Goal: Transaction & Acquisition: Download file/media

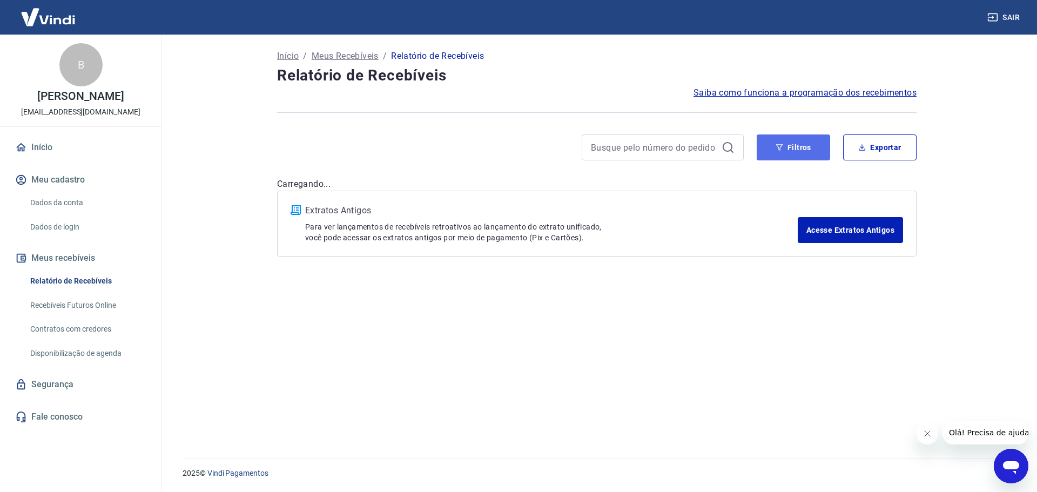
click at [787, 145] on button "Filtros" at bounding box center [793, 148] width 73 height 26
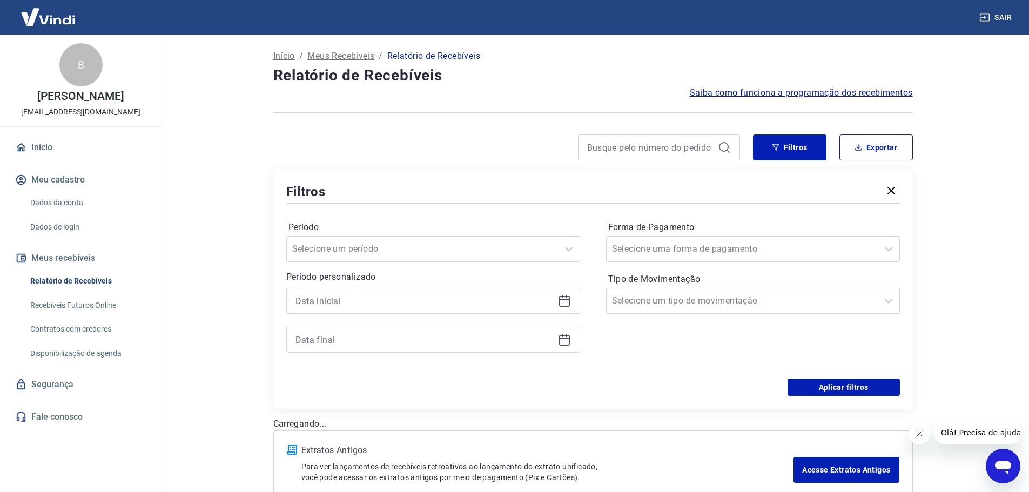
click at [558, 303] on icon at bounding box center [564, 300] width 13 height 13
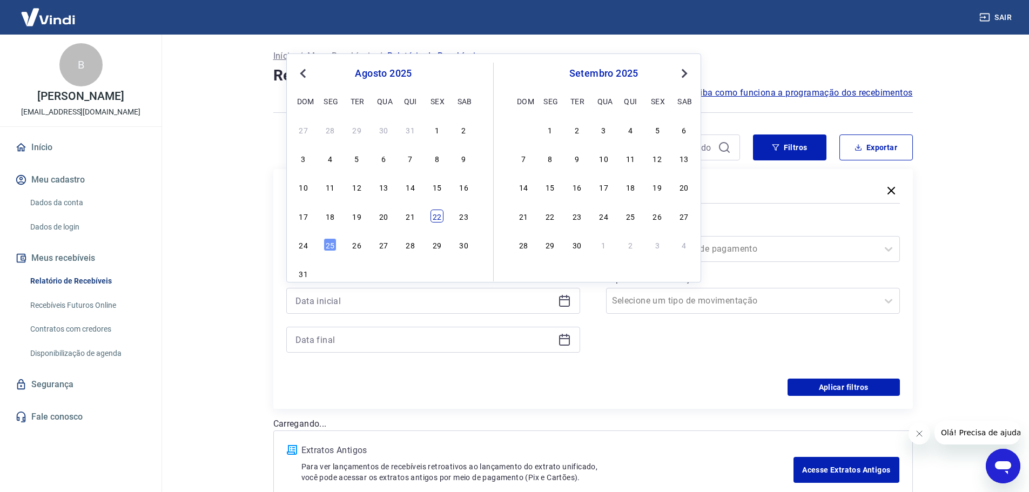
click at [433, 219] on div "22" at bounding box center [437, 216] width 13 height 13
type input "22/08/2025"
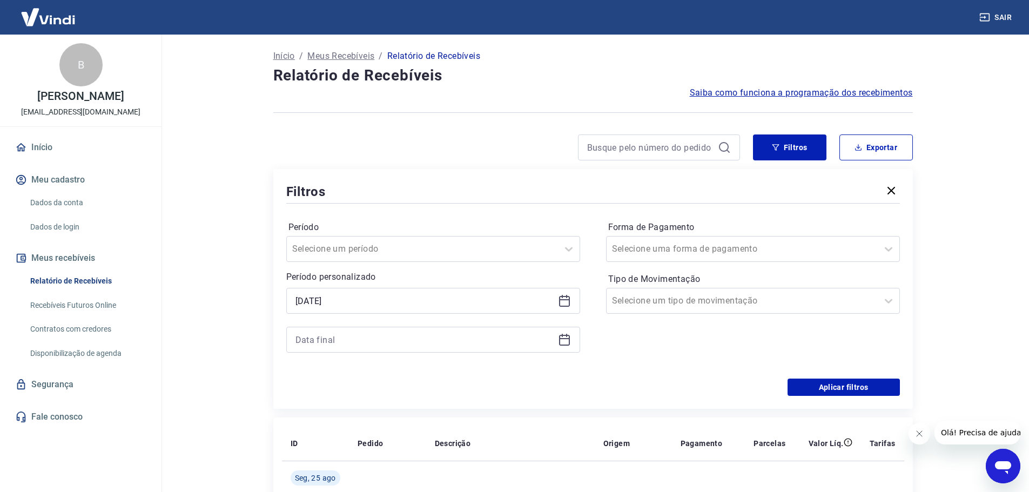
click at [563, 339] on icon at bounding box center [564, 338] width 11 height 1
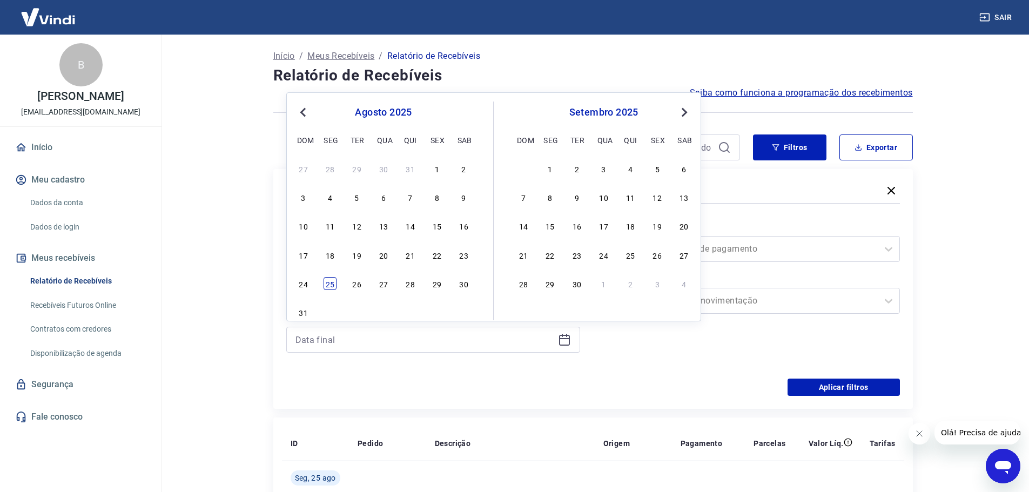
click at [333, 284] on div "25" at bounding box center [330, 283] width 13 height 13
type input "25/08/2025"
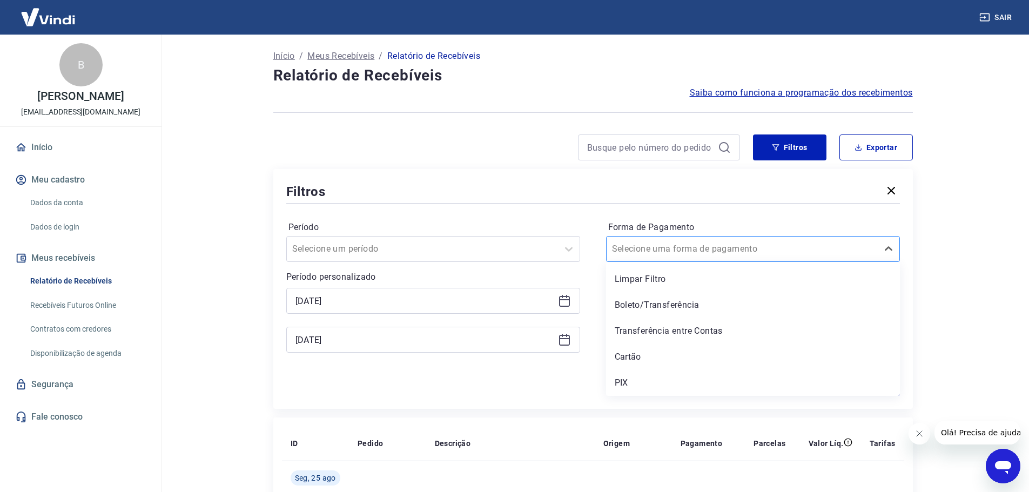
click at [690, 252] on input "Forma de Pagamento" at bounding box center [666, 249] width 109 height 13
click at [632, 379] on div "PIX" at bounding box center [753, 383] width 294 height 22
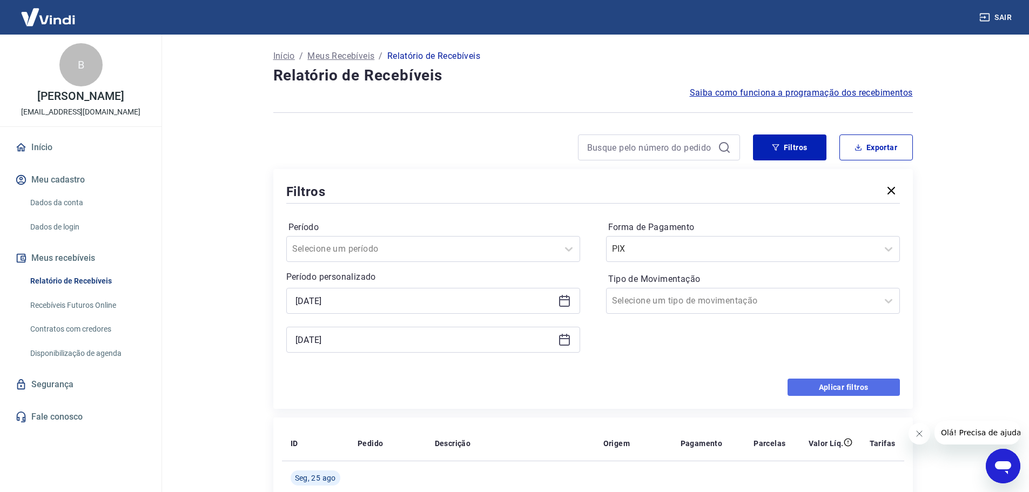
drag, startPoint x: 844, startPoint y: 388, endPoint x: 2, endPoint y: 9, distance: 924.1
click at [844, 388] on button "Aplicar filtros" at bounding box center [844, 387] width 112 height 17
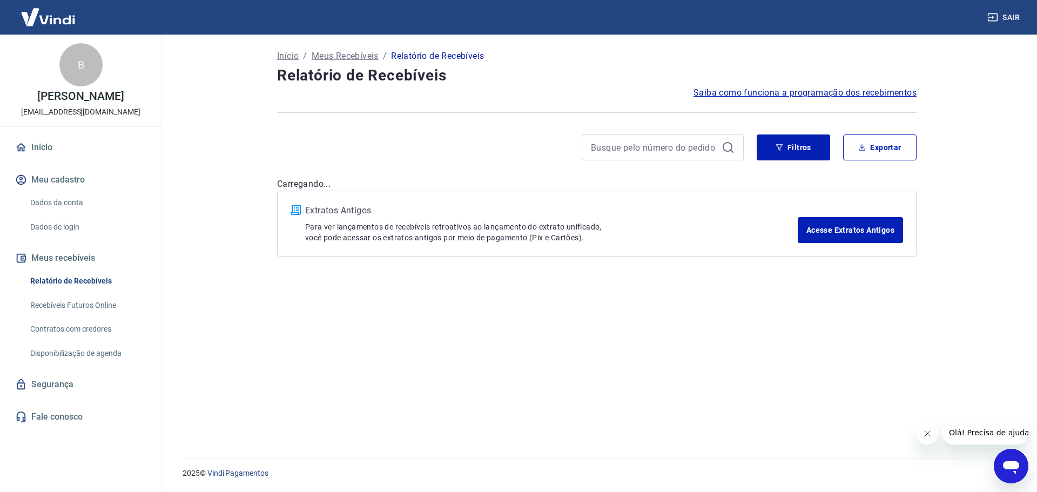
click at [919, 434] on button "Fechar mensagem da empresa" at bounding box center [927, 434] width 22 height 22
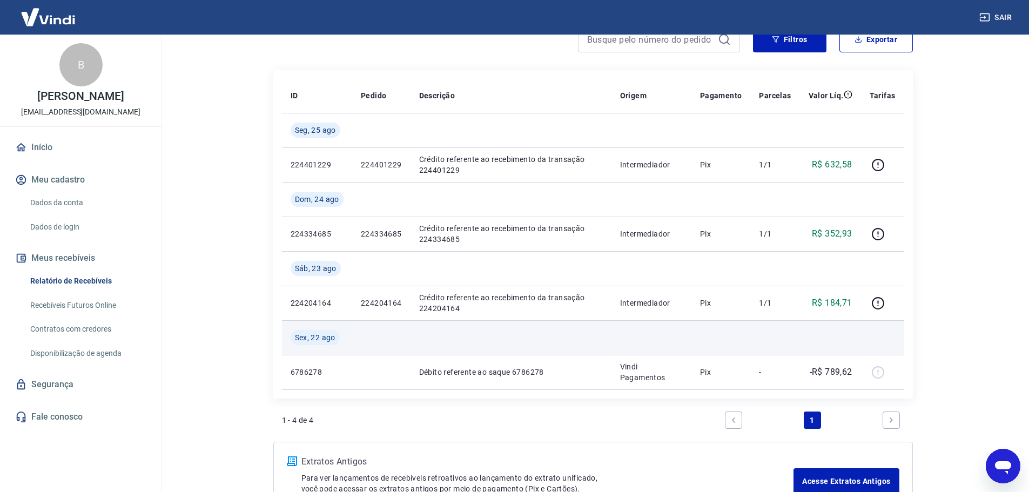
scroll to position [54, 0]
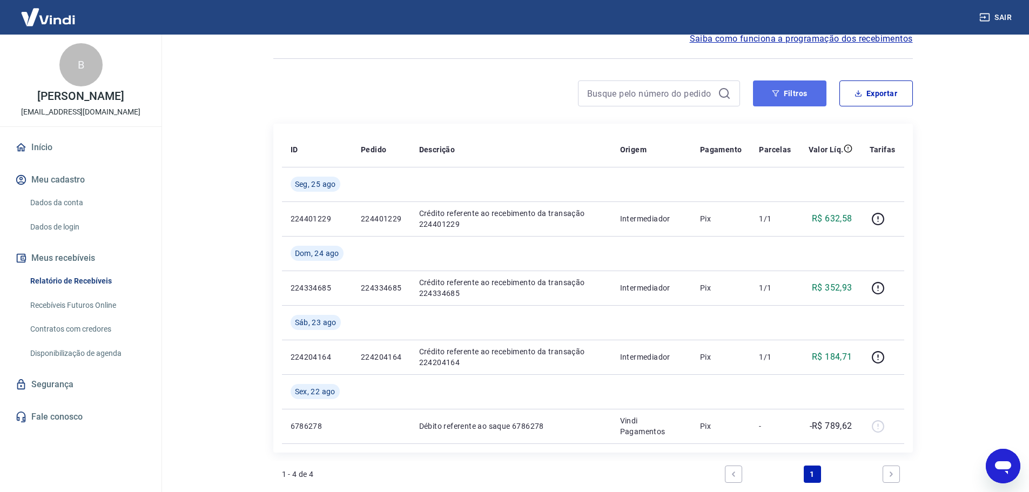
click at [764, 104] on button "Filtros" at bounding box center [789, 93] width 73 height 26
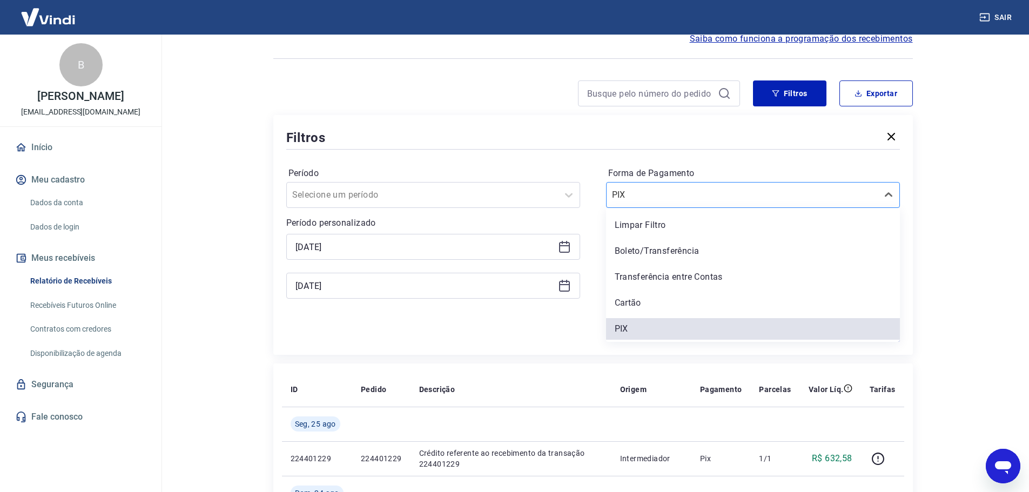
click at [647, 200] on input "Forma de Pagamento" at bounding box center [666, 195] width 109 height 13
click at [639, 252] on div "Boleto/Transferência" at bounding box center [753, 251] width 294 height 22
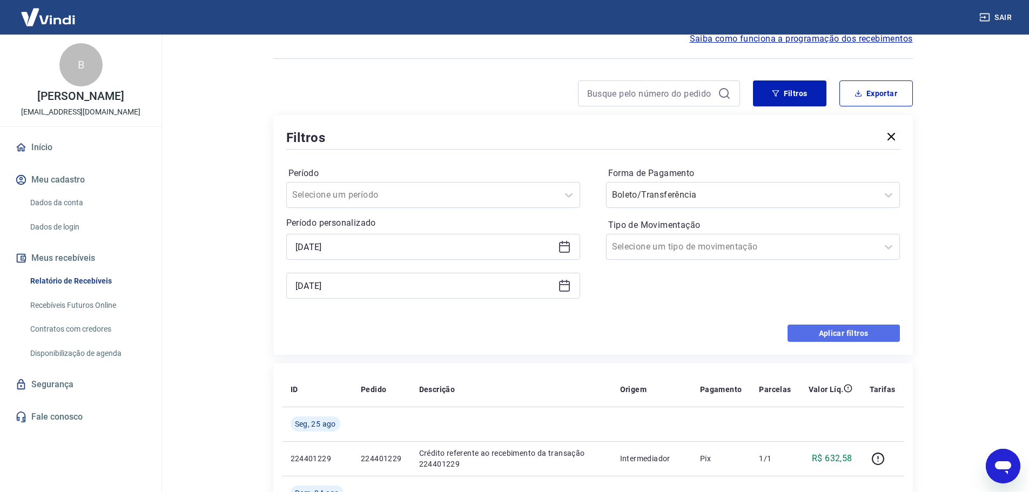
click at [832, 339] on button "Aplicar filtros" at bounding box center [844, 333] width 112 height 17
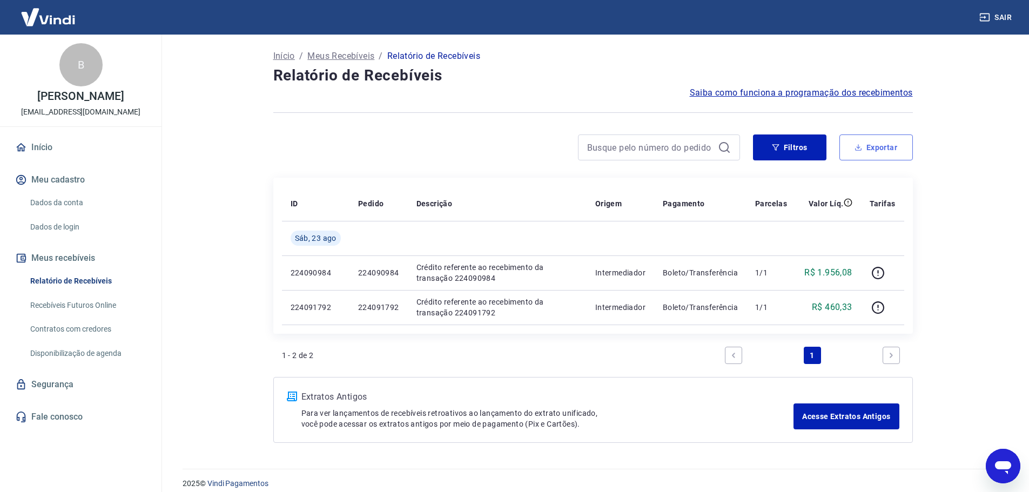
click at [874, 149] on button "Exportar" at bounding box center [875, 148] width 73 height 26
type input "22/08/2025"
type input "25/08/2025"
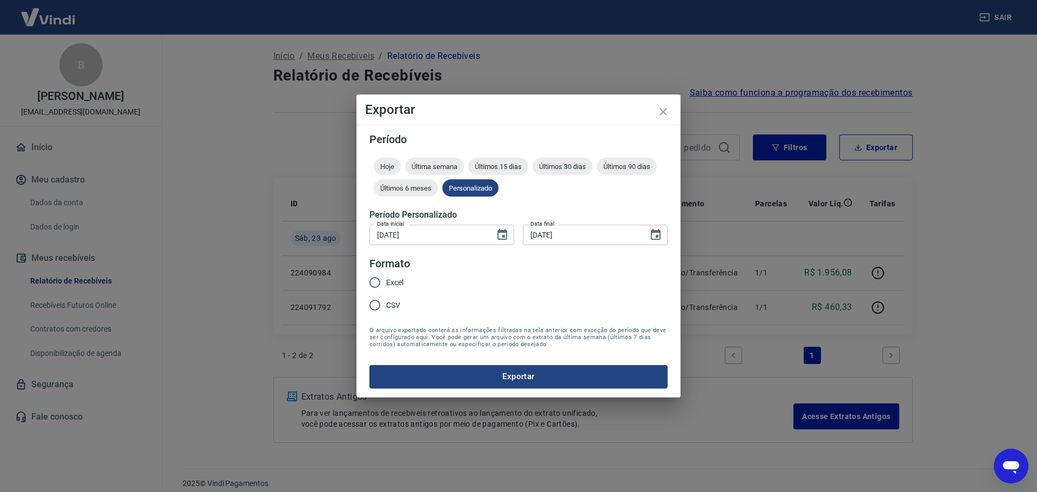
click at [397, 280] on span "Excel" at bounding box center [394, 282] width 17 height 11
click at [386, 280] on input "Excel" at bounding box center [375, 282] width 23 height 23
radio input "true"
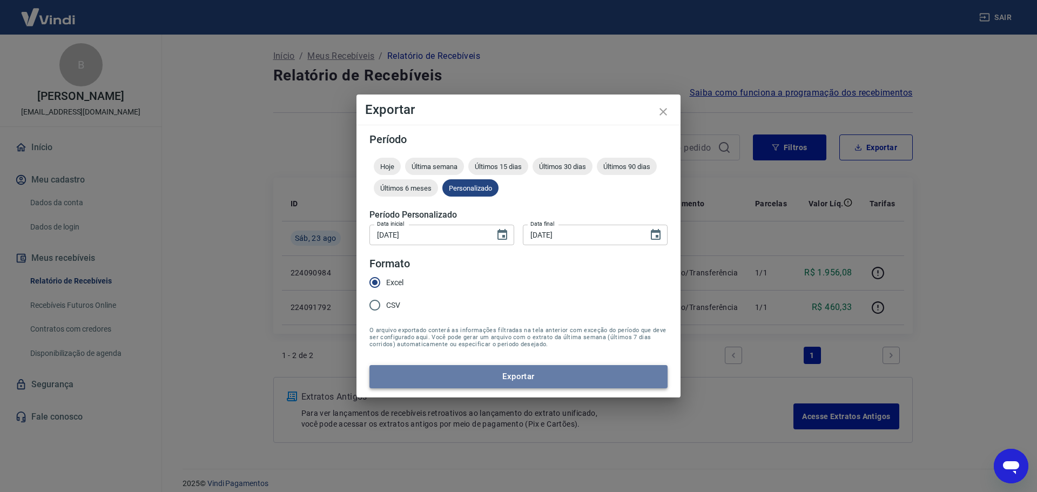
click at [450, 379] on button "Exportar" at bounding box center [518, 376] width 298 height 23
